Goal: Book appointment/travel/reservation

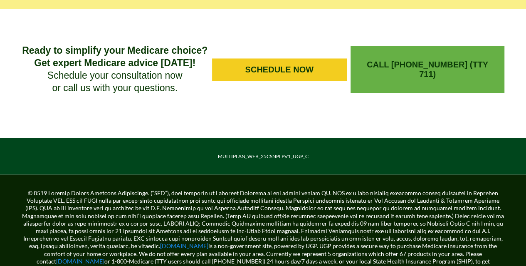
scroll to position [733, 0]
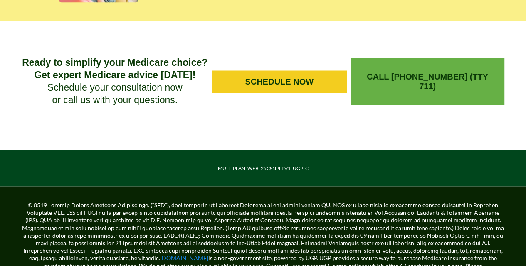
click at [307, 86] on span "SCHEDULE NOW" at bounding box center [279, 82] width 68 height 10
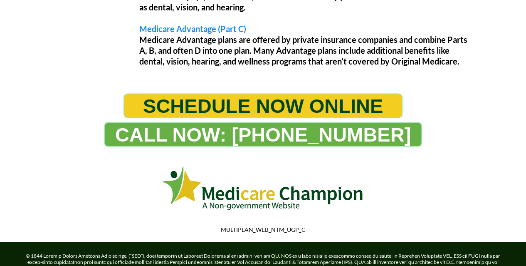
scroll to position [837, 0]
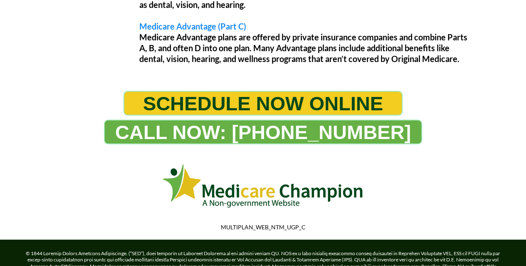
click at [221, 115] on span "SCHEDULE NOW ONLINE" at bounding box center [263, 103] width 240 height 23
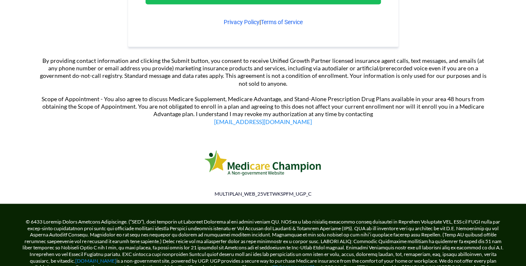
scroll to position [701, 0]
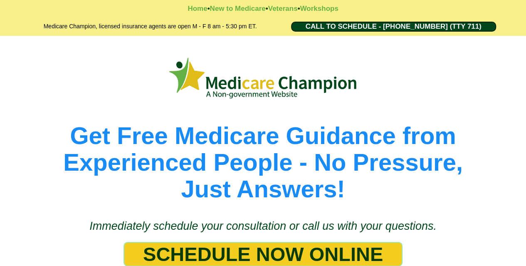
click at [432, 28] on span "CALL TO SCHEDULE - [PHONE_NUMBER] (TTY 711)" at bounding box center [393, 26] width 176 height 8
click at [409, 29] on span "CALL TO SCHEDULE - 1-888-344-8881 (TTY 711)" at bounding box center [393, 26] width 176 height 8
click at [410, 27] on span "CALL TO SCHEDULE - 1-888-344-8881 (TTY 711)" at bounding box center [393, 26] width 176 height 8
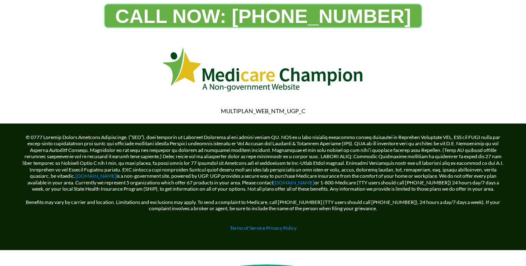
scroll to position [829, 0]
